Goal: Find specific page/section: Find specific page/section

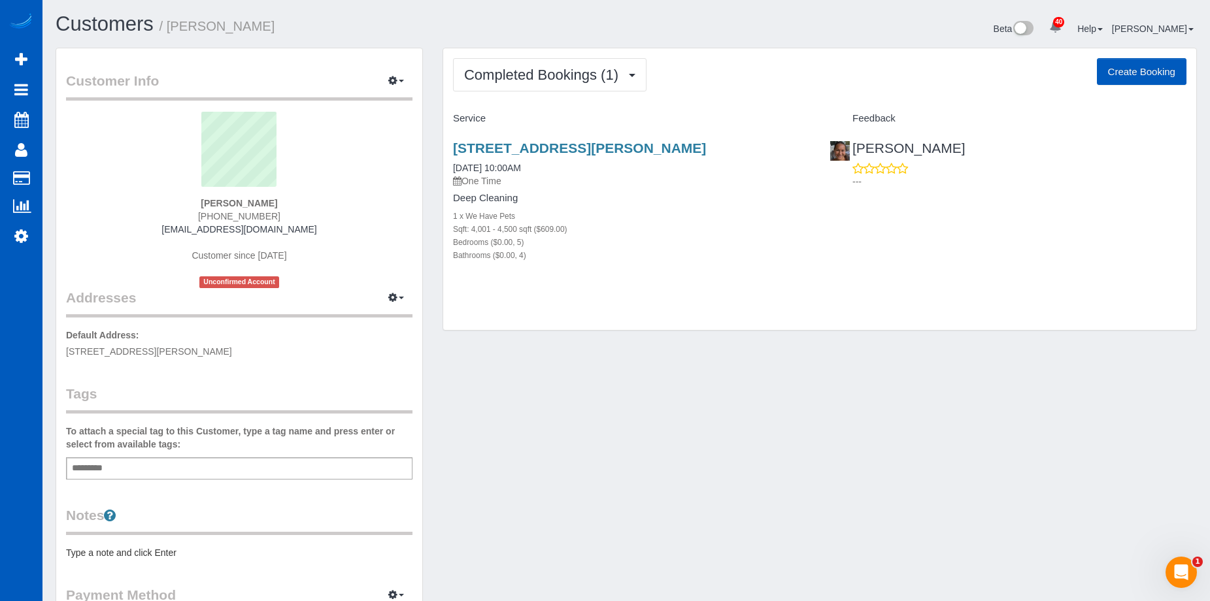
click at [104, 171] on sui-profile-pic at bounding box center [239, 154] width 327 height 85
drag, startPoint x: 67, startPoint y: 350, endPoint x: 227, endPoint y: 354, distance: 159.5
click at [227, 354] on p "Default Address: 9455 Joyce Way, Arvada, CO 80007" at bounding box center [239, 343] width 346 height 29
copy span "[STREET_ADDRESS][PERSON_NAME]"
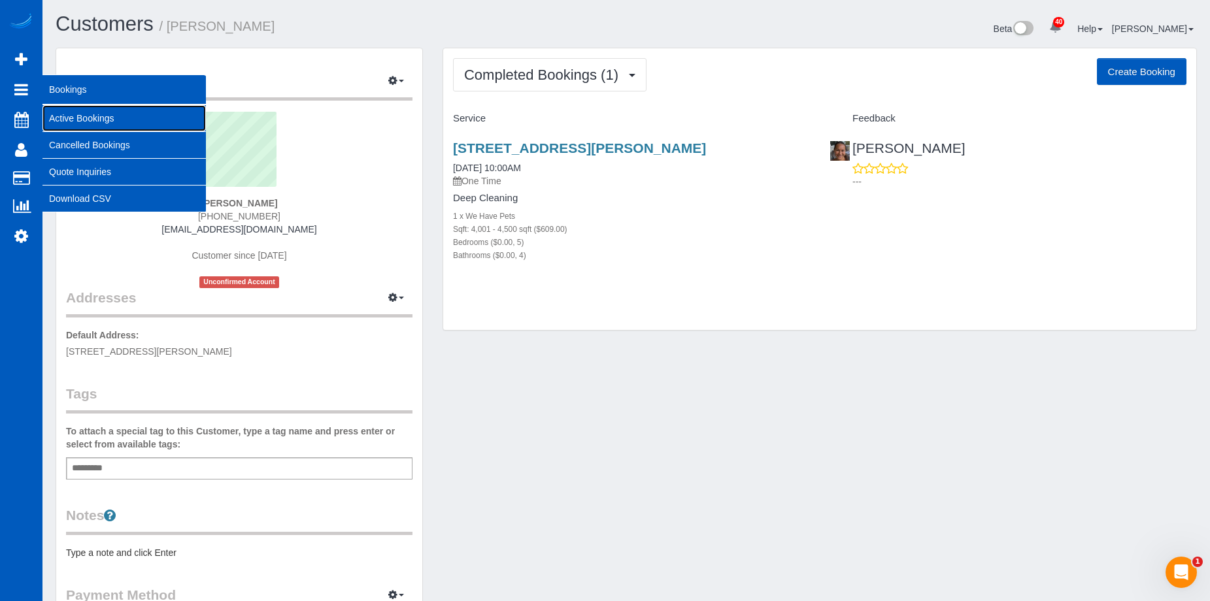
click at [56, 120] on link "Active Bookings" at bounding box center [123, 118] width 163 height 26
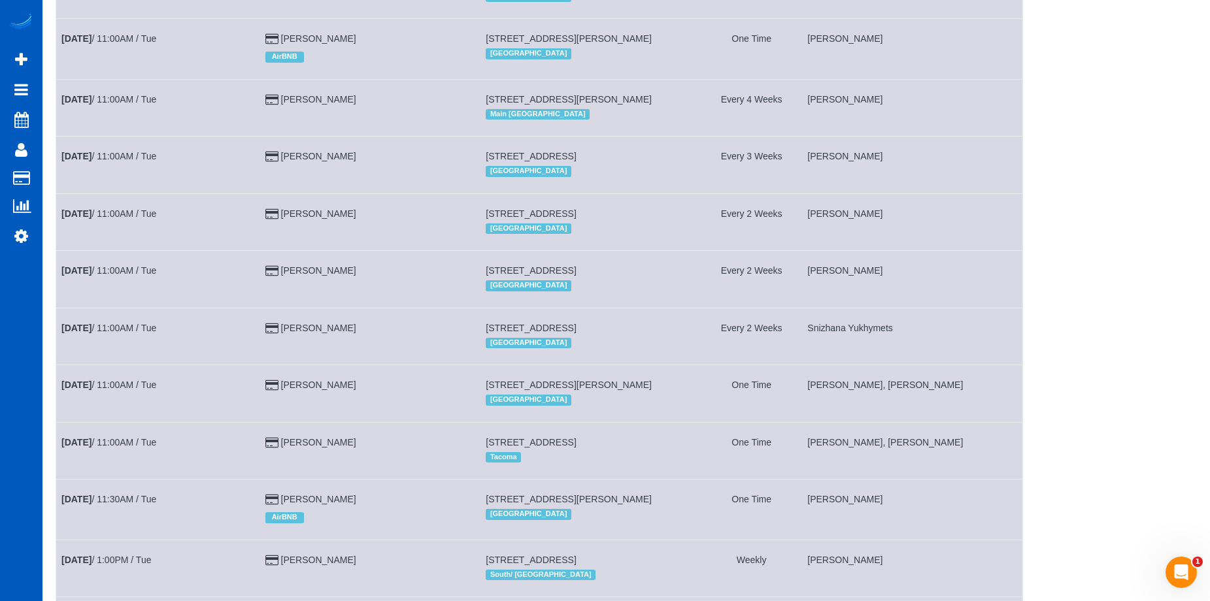
scroll to position [1046, 0]
